Goal: Information Seeking & Learning: Learn about a topic

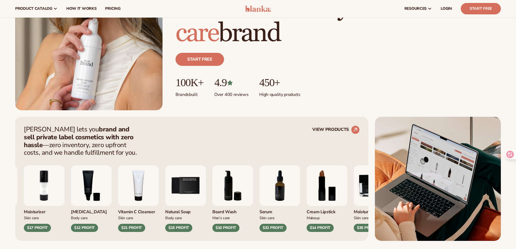
scroll to position [27, 0]
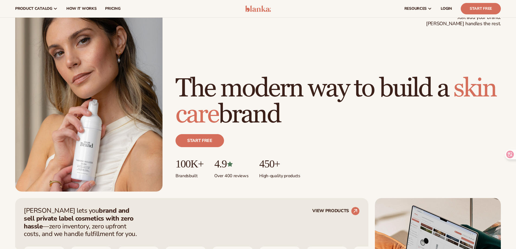
click at [97, 107] on img at bounding box center [88, 99] width 147 height 186
click at [118, 159] on img at bounding box center [88, 99] width 147 height 186
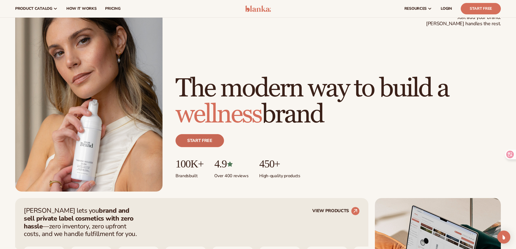
click at [196, 140] on link "Start free" at bounding box center [200, 140] width 48 height 13
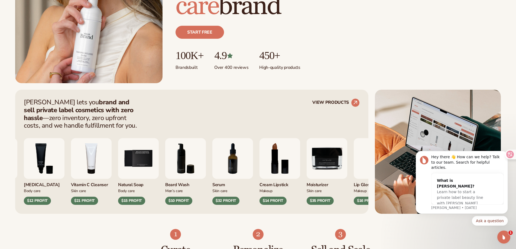
scroll to position [217, 0]
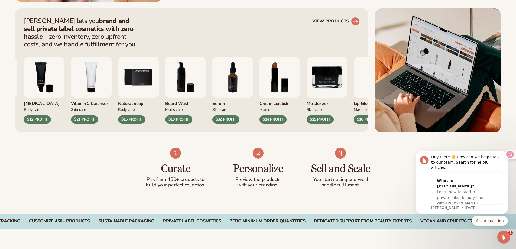
click at [345, 20] on link "VIEW PRODUCTS" at bounding box center [335, 21] width 47 height 9
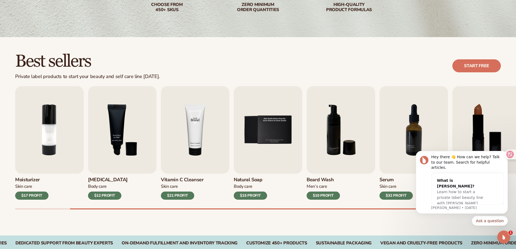
click at [219, 136] on img "4 / 9" at bounding box center [195, 130] width 69 height 88
click at [181, 177] on h3 "Vitamin C Cleanser" at bounding box center [182, 180] width 43 height 6
click at [183, 178] on h3 "Vitamin C Cleanser" at bounding box center [182, 180] width 43 height 6
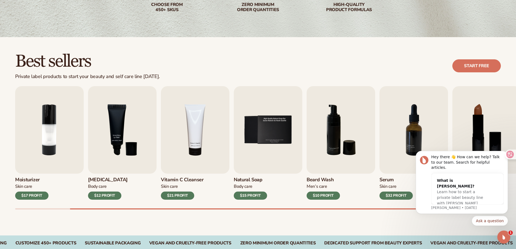
click at [172, 193] on div "$21 PROFIT" at bounding box center [177, 196] width 33 height 8
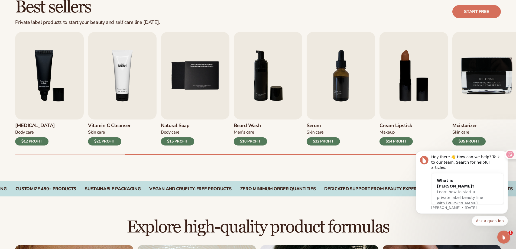
click at [125, 82] on img "4 / 9" at bounding box center [122, 76] width 69 height 88
click at [123, 63] on img "4 / 9" at bounding box center [122, 76] width 69 height 88
click at [213, 69] on img "5 / 9" at bounding box center [195, 76] width 69 height 88
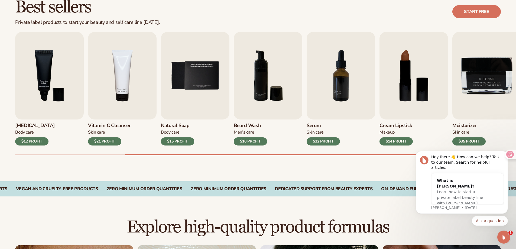
click at [186, 124] on h3 "Natural Soap" at bounding box center [177, 126] width 33 height 6
click at [488, 222] on button "Ask a question" at bounding box center [490, 221] width 36 height 10
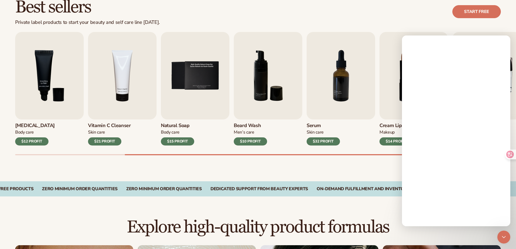
scroll to position [0, 0]
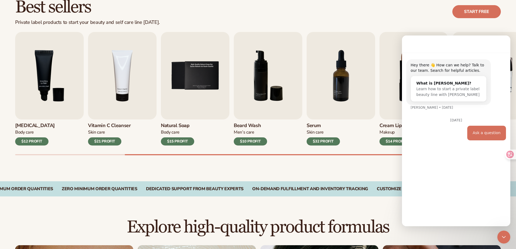
click at [297, 162] on div "Best sellers Private label products to start your beauty and self care line tod…" at bounding box center [258, 82] width 516 height 198
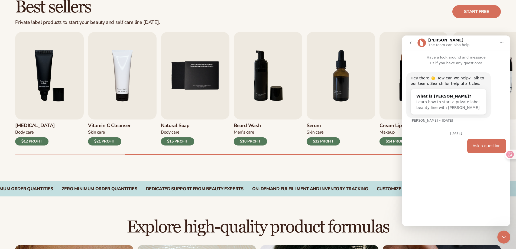
click at [338, 164] on div "Best sellers Private label products to start your beauty and self care line tod…" at bounding box center [258, 82] width 516 height 198
click at [411, 41] on icon "go back" at bounding box center [411, 43] width 4 height 4
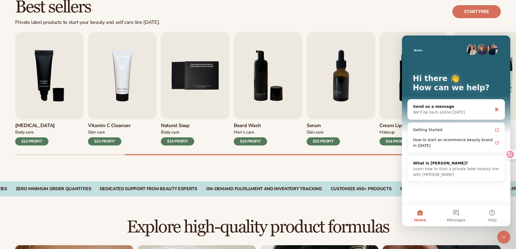
click at [298, 166] on div "Best sellers Private label products to start your beauty and self care line tod…" at bounding box center [258, 82] width 516 height 198
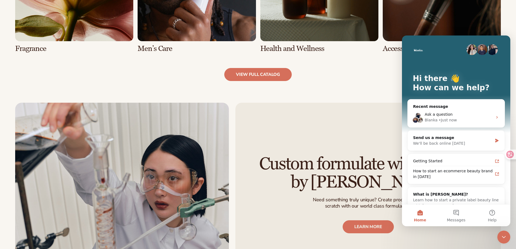
scroll to position [515, 0]
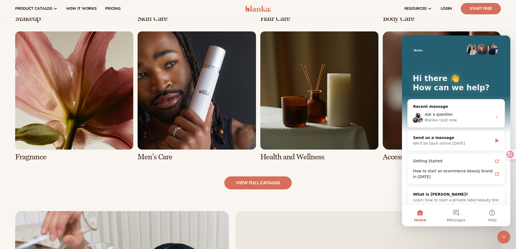
click at [173, 108] on link "6 / 8" at bounding box center [197, 96] width 118 height 130
click at [257, 183] on link "view full catalog" at bounding box center [257, 182] width 67 height 13
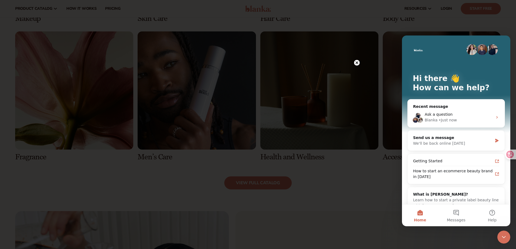
click at [356, 63] on circle at bounding box center [357, 63] width 6 height 6
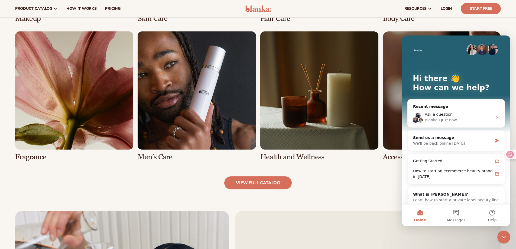
click at [334, 174] on div "Explore high-quality product formulas view full catalog Makeup Skin Care Hair C…" at bounding box center [258, 27] width 516 height 323
click at [266, 185] on link "view full catalog" at bounding box center [257, 182] width 67 height 13
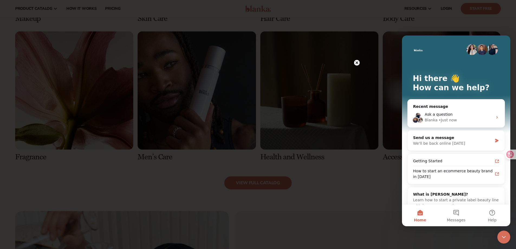
click at [357, 64] on circle at bounding box center [357, 63] width 6 height 6
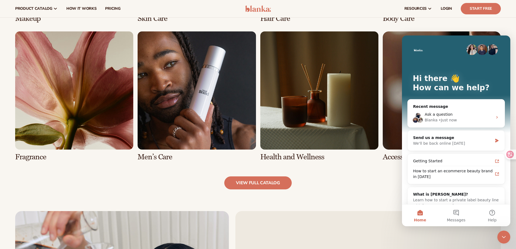
click at [206, 81] on link "6 / 8" at bounding box center [197, 96] width 118 height 130
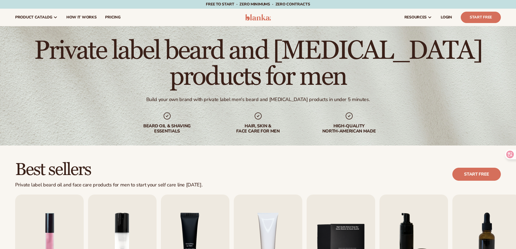
scroll to position [108, 0]
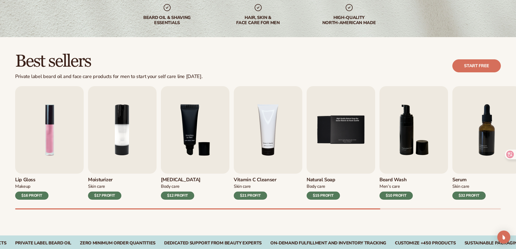
click at [276, 137] on img "4 / 9" at bounding box center [268, 130] width 69 height 88
click at [251, 192] on div "$21 PROFIT" at bounding box center [250, 196] width 33 height 8
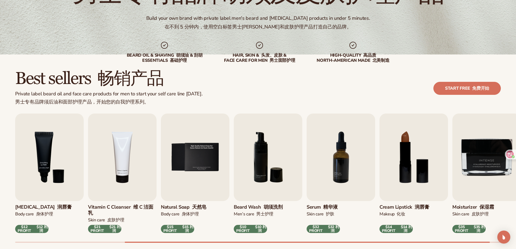
scroll to position [118, 0]
